Goal: Information Seeking & Learning: Find specific fact

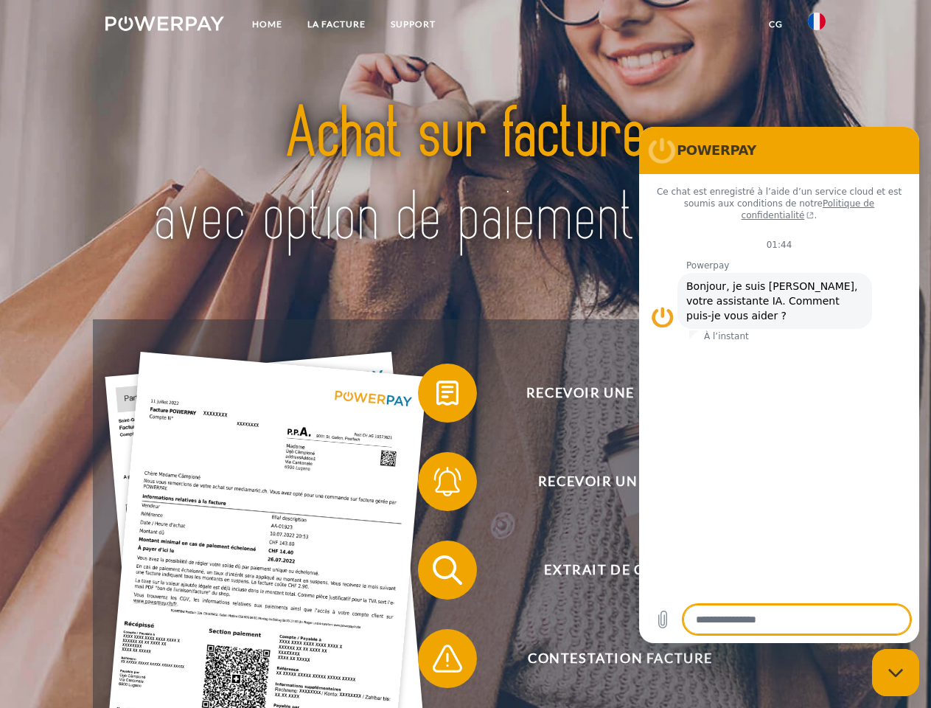
click at [164, 26] on img at bounding box center [164, 23] width 119 height 15
click at [817, 26] on img at bounding box center [817, 22] width 18 height 18
click at [775, 24] on link "CG" at bounding box center [775, 24] width 39 height 27
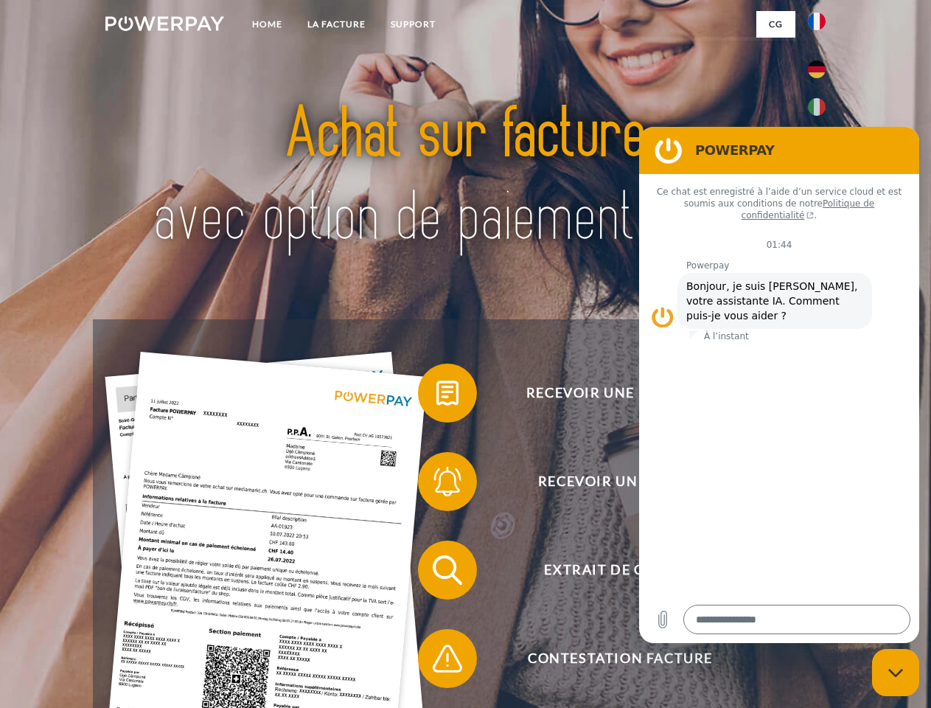
click at [436, 396] on span at bounding box center [425, 393] width 74 height 74
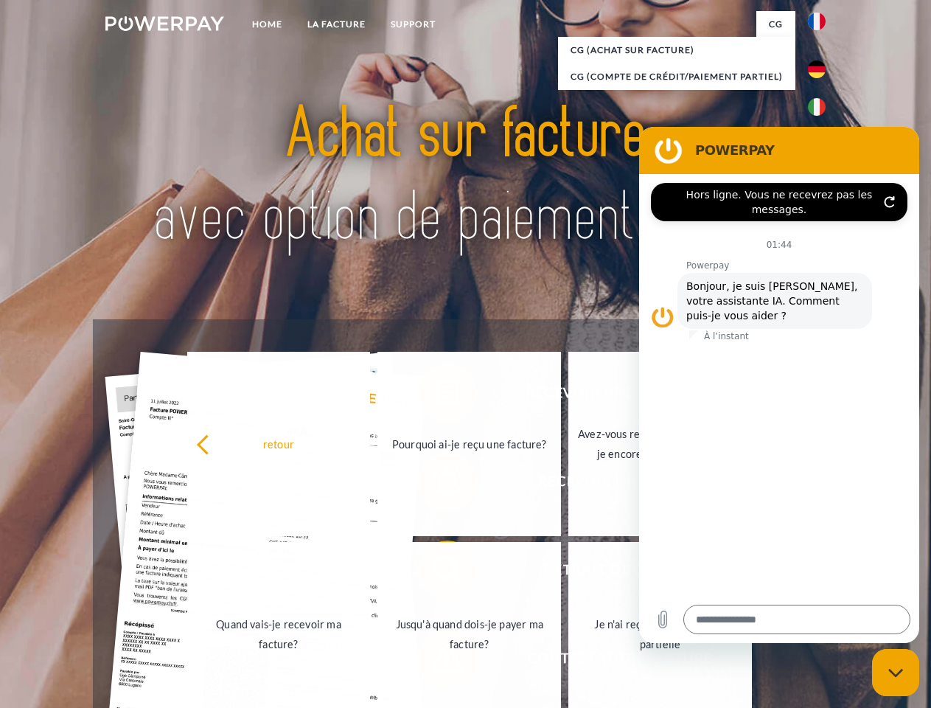
click at [371, 573] on link "Quand vais-je recevoir ma facture?" at bounding box center [279, 634] width 184 height 184
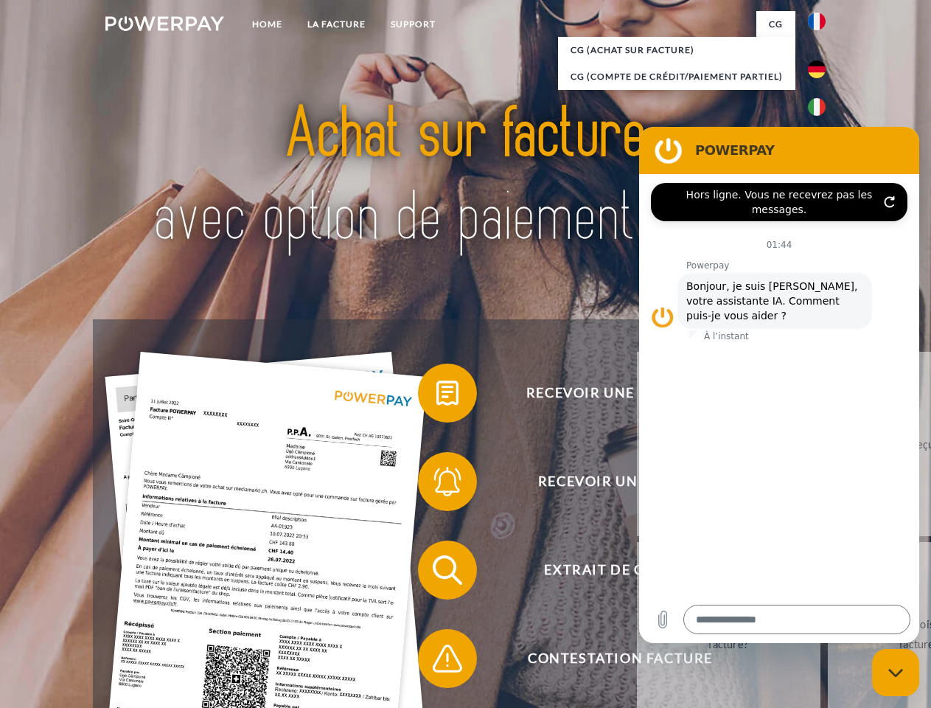
click at [436, 661] on span at bounding box center [425, 658] width 74 height 74
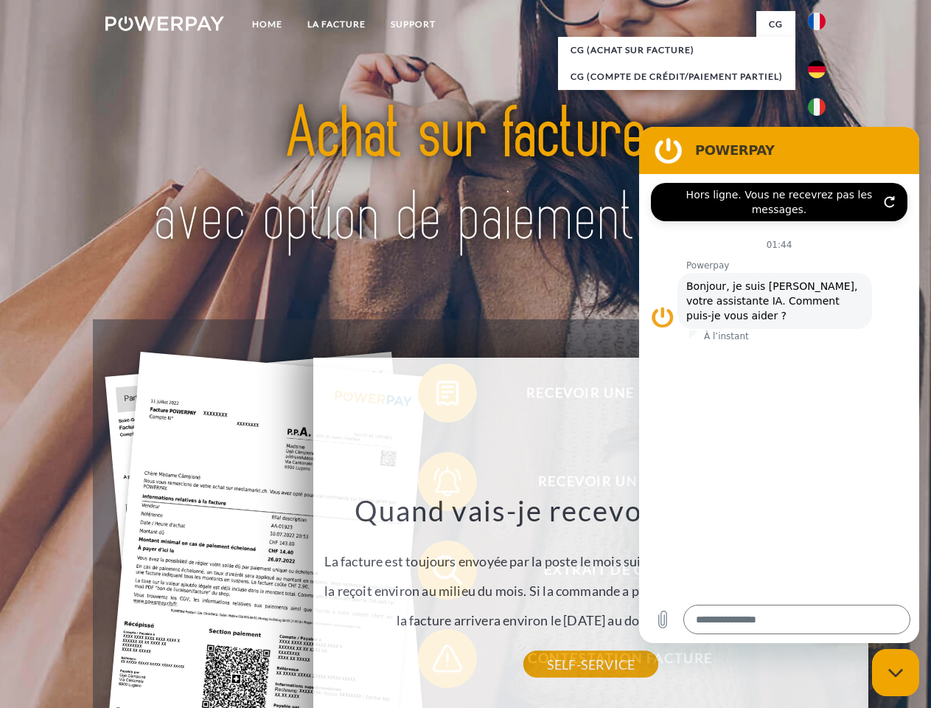
click at [896, 672] on icon "Fermer la fenêtre de messagerie" at bounding box center [895, 673] width 15 height 10
type textarea "*"
